Goal: Task Accomplishment & Management: Use online tool/utility

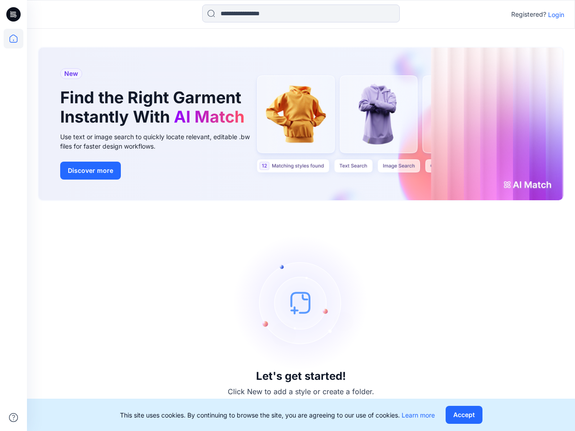
click at [287, 215] on div "Let's get started! Click New to add a style or create a folder." at bounding box center [301, 316] width 526 height 208
click at [14, 14] on icon at bounding box center [15, 14] width 4 height 0
click at [13, 39] on icon at bounding box center [14, 39] width 20 height 20
click at [13, 418] on icon at bounding box center [13, 417] width 9 height 9
click at [301, 13] on input at bounding box center [301, 13] width 198 height 18
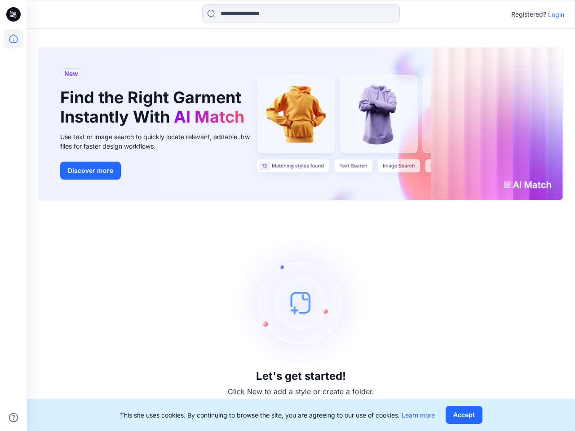
click at [556, 14] on p "Login" at bounding box center [556, 14] width 16 height 9
click at [463, 415] on button "Accept" at bounding box center [463, 415] width 37 height 18
